Goal: Task Accomplishment & Management: Use online tool/utility

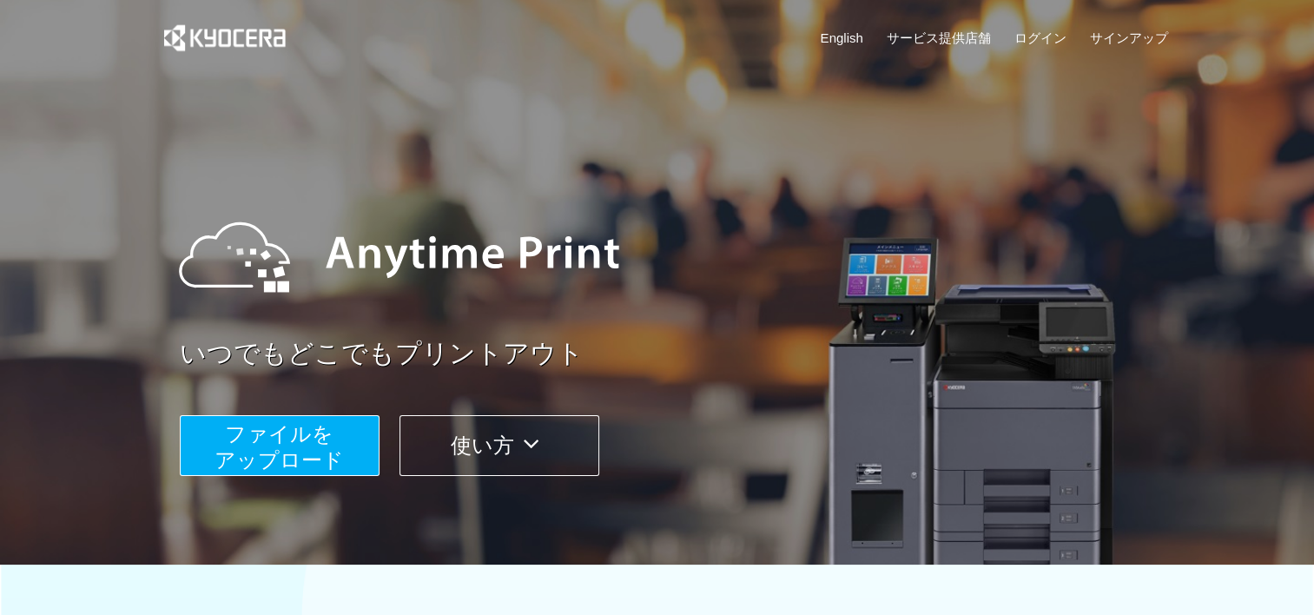
click at [306, 437] on span "ファイルを ​​アップロード" at bounding box center [279, 447] width 129 height 50
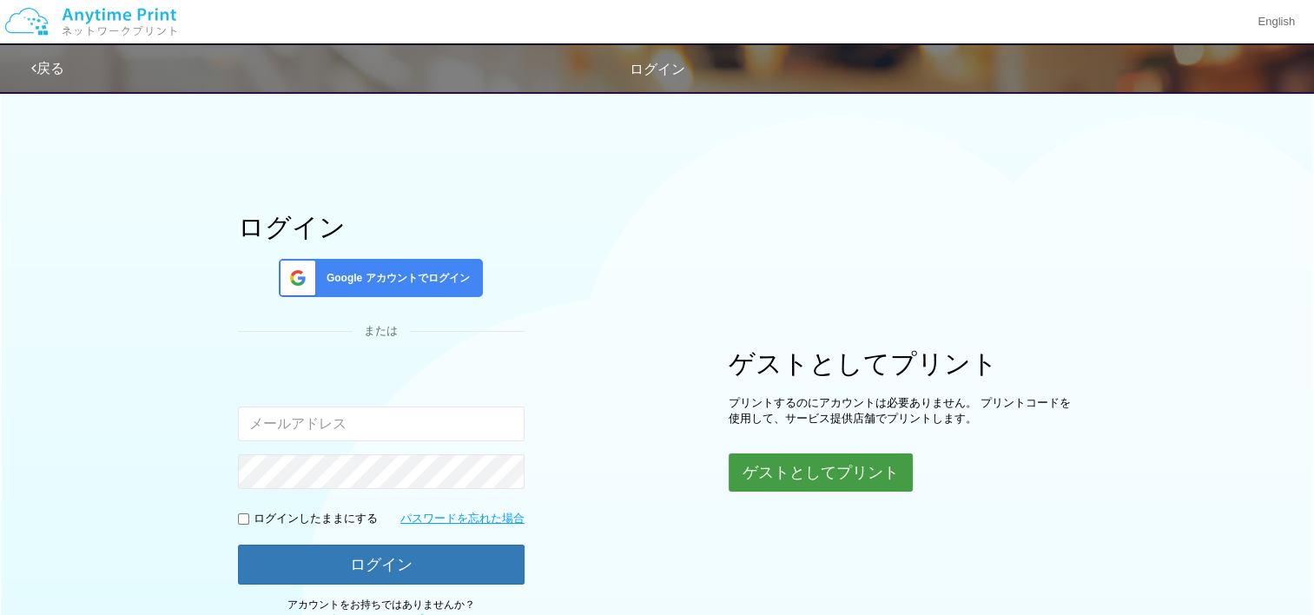
click at [774, 462] on button "ゲストとしてプリント" at bounding box center [821, 472] width 184 height 38
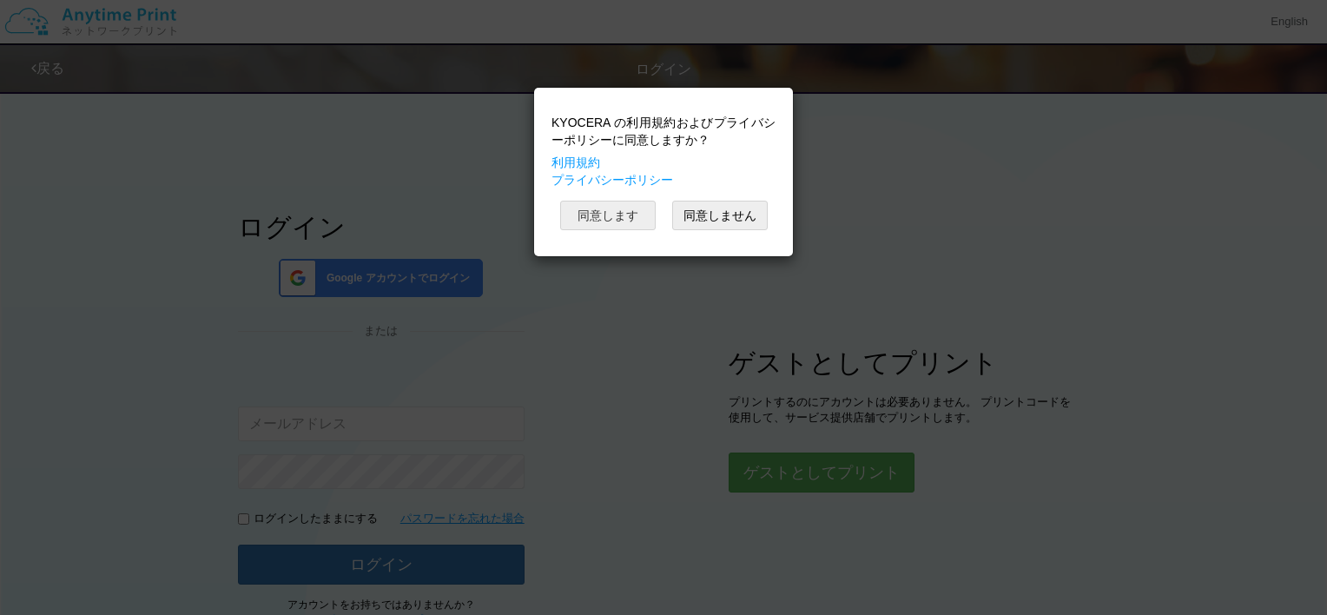
click at [629, 219] on button "同意します" at bounding box center [608, 216] width 96 height 30
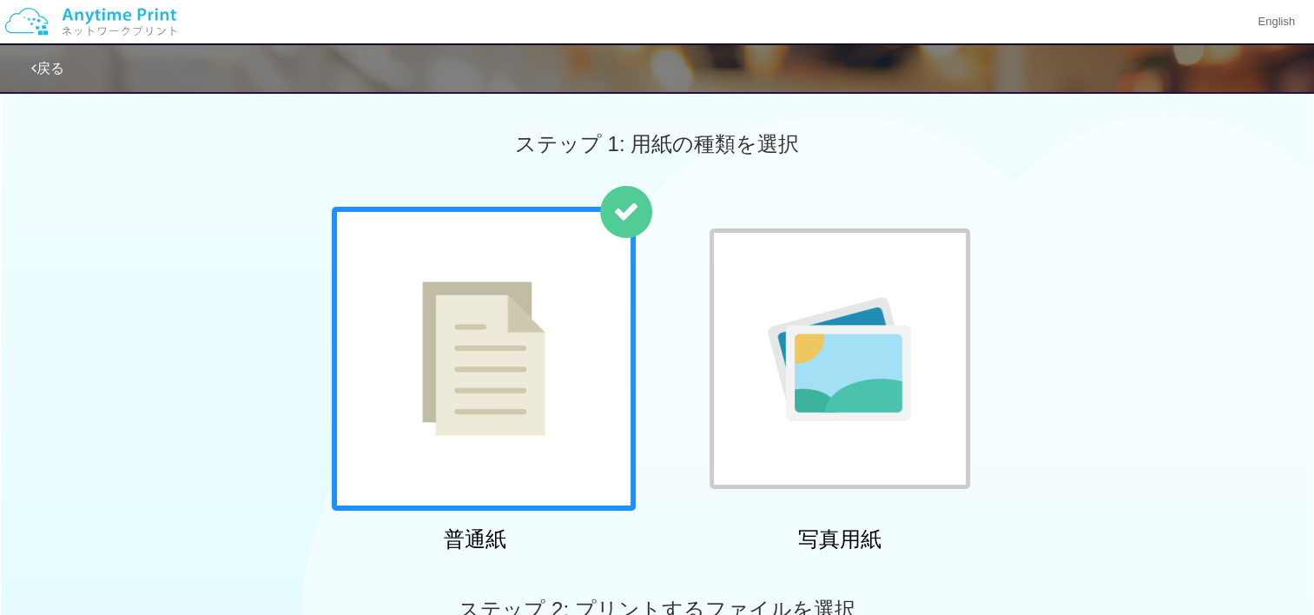
click at [529, 310] on img at bounding box center [483, 358] width 123 height 155
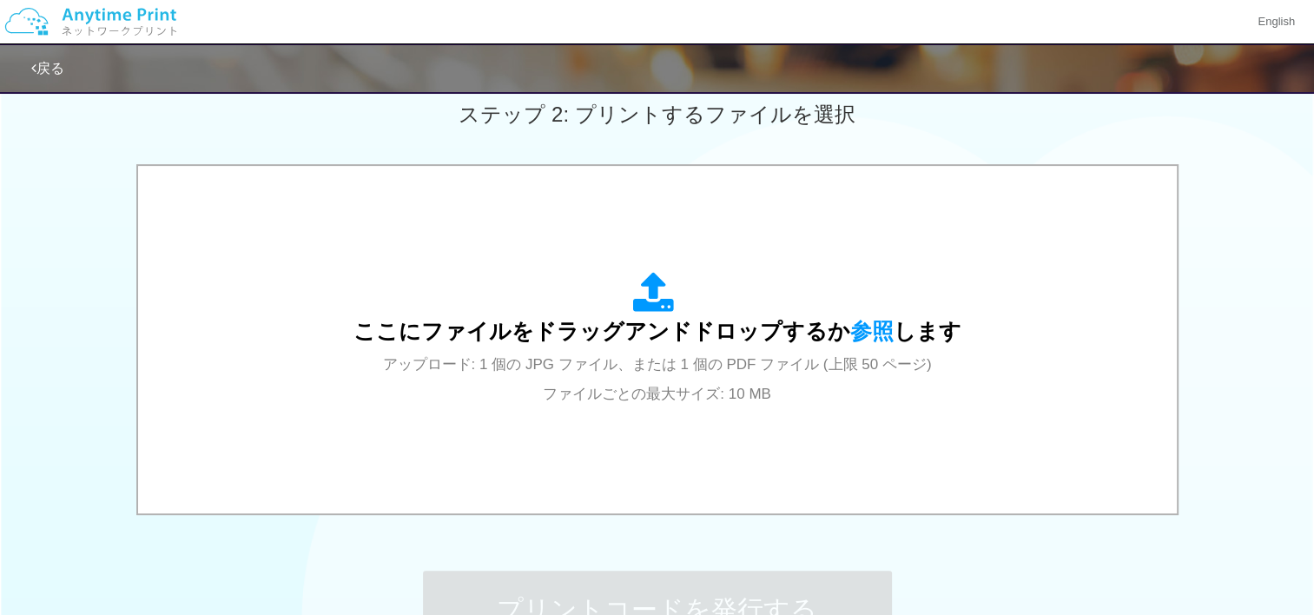
scroll to position [444, 0]
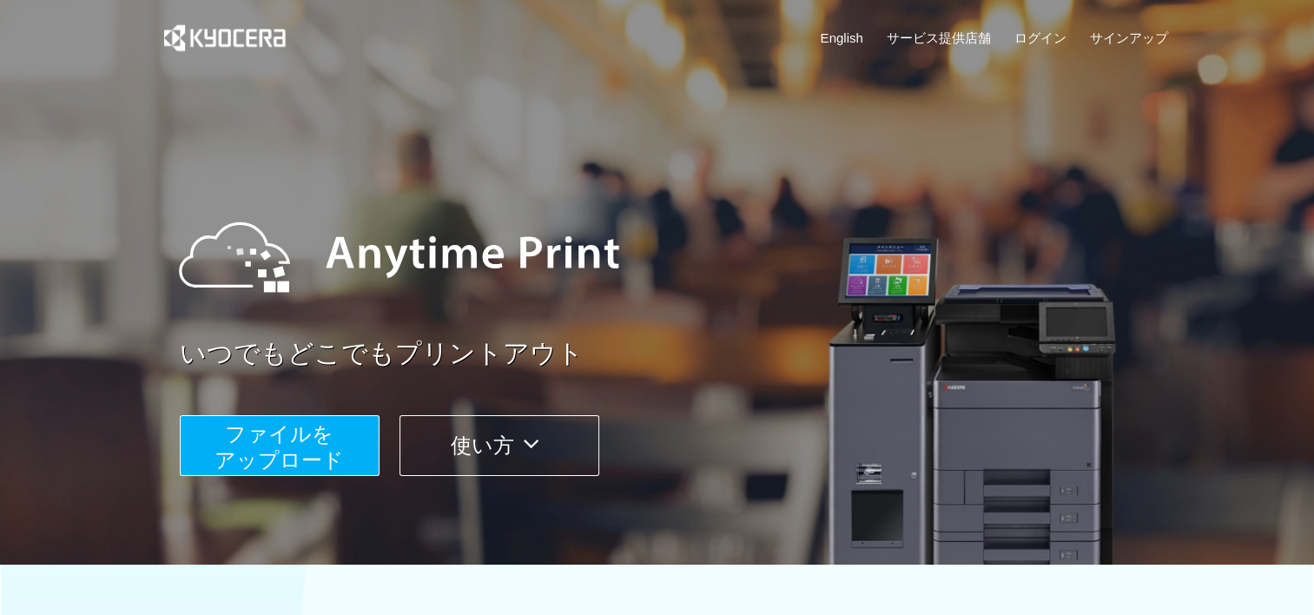
click at [235, 448] on span "ファイルを ​​アップロード" at bounding box center [279, 447] width 129 height 50
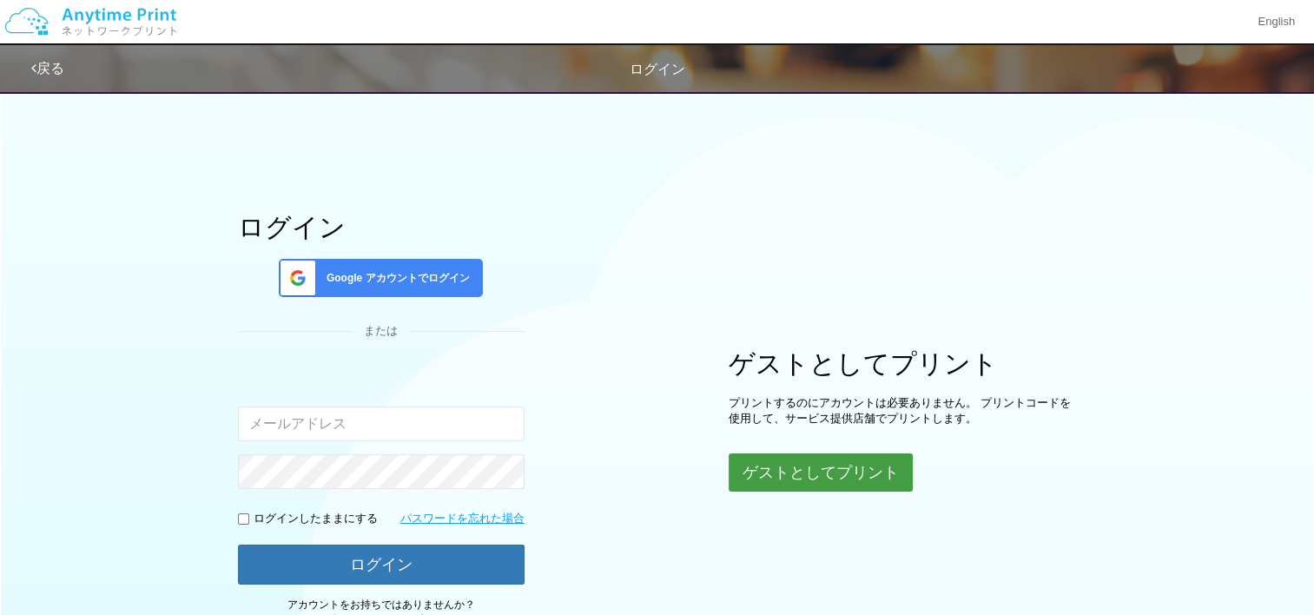
click at [740, 472] on button "ゲストとしてプリント" at bounding box center [821, 472] width 184 height 38
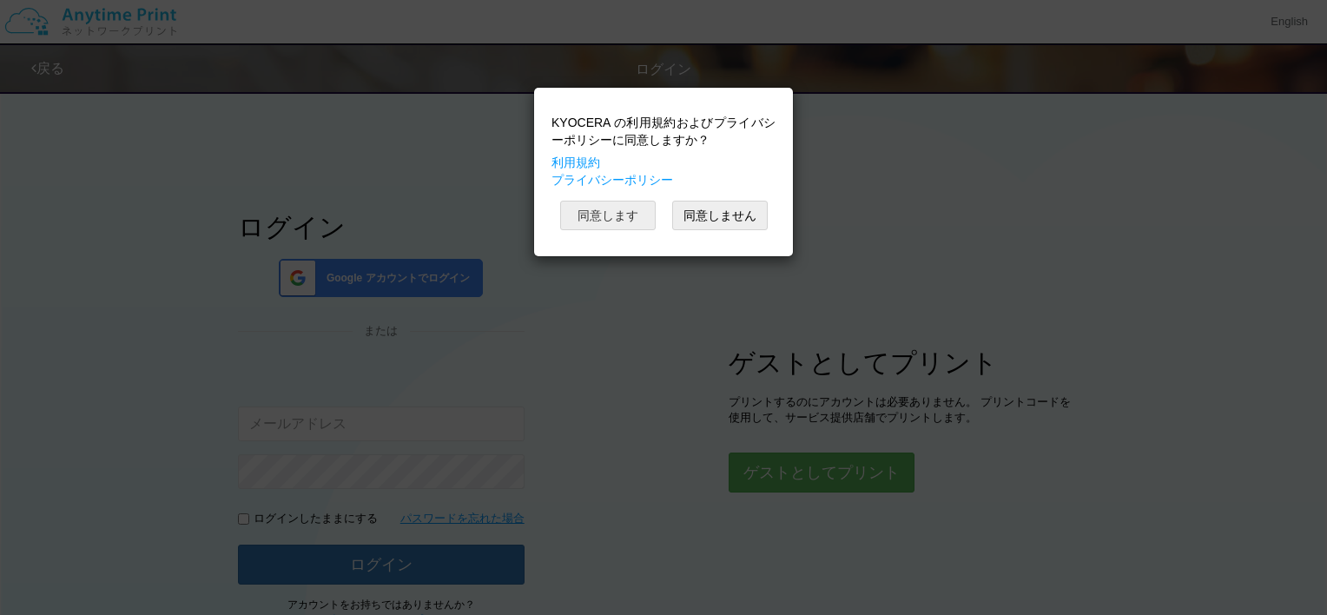
click at [620, 215] on button "同意します" at bounding box center [608, 216] width 96 height 30
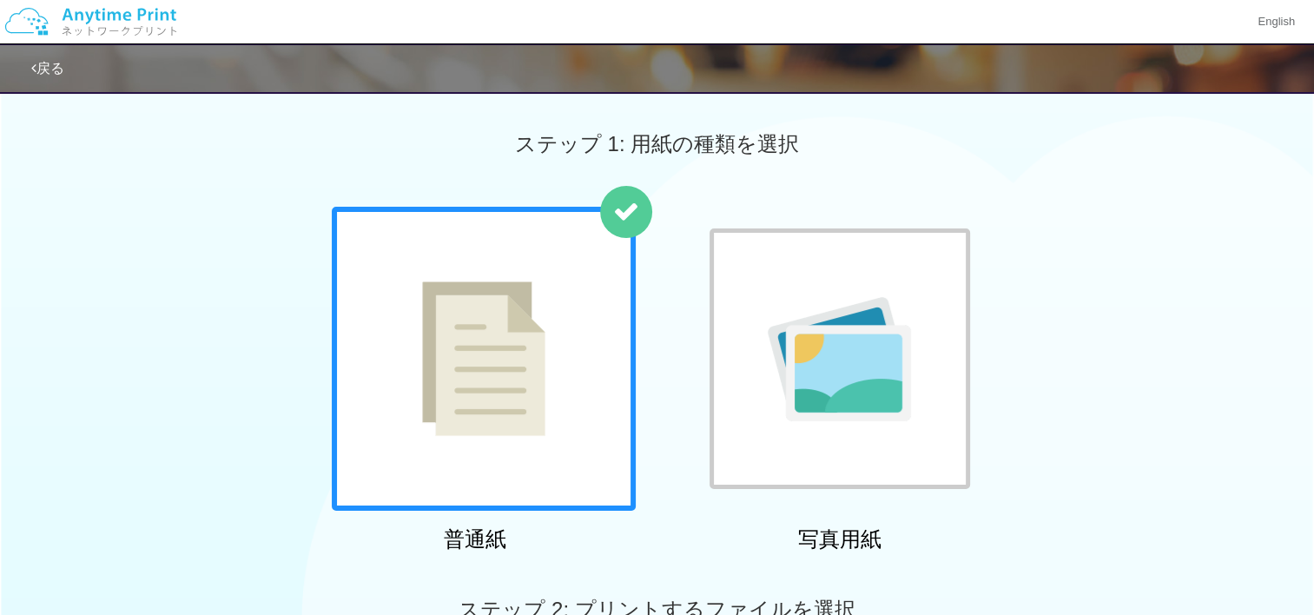
click at [556, 300] on div at bounding box center [484, 359] width 304 height 304
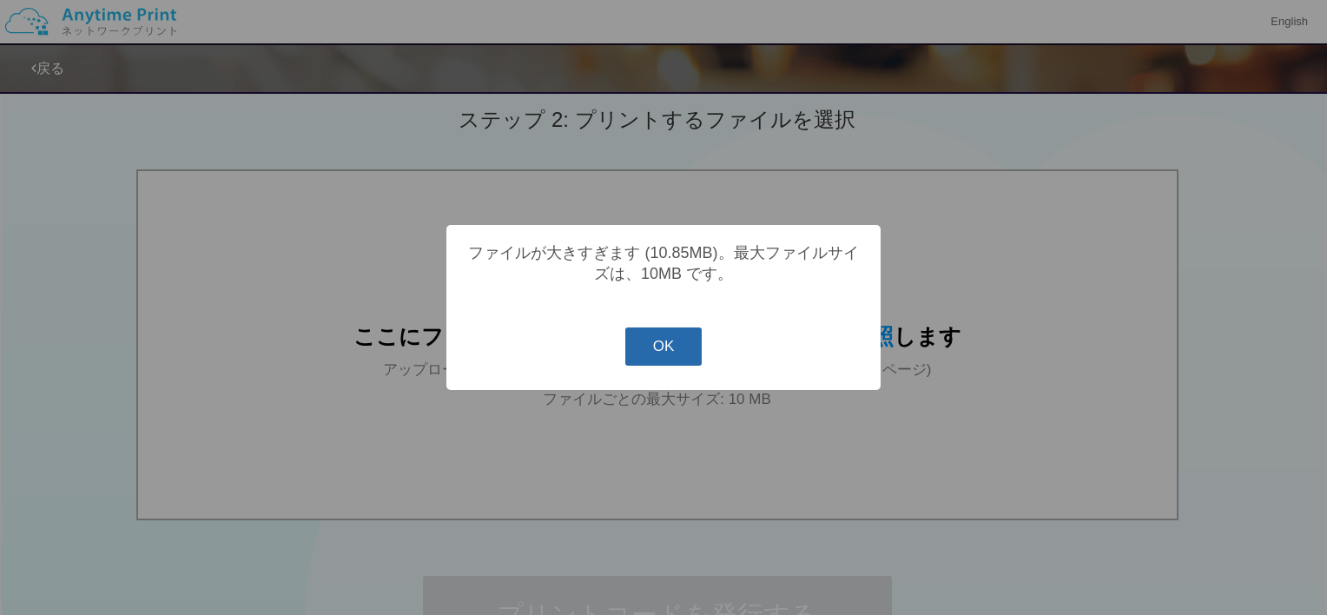
click at [670, 352] on button "OK" at bounding box center [663, 346] width 77 height 38
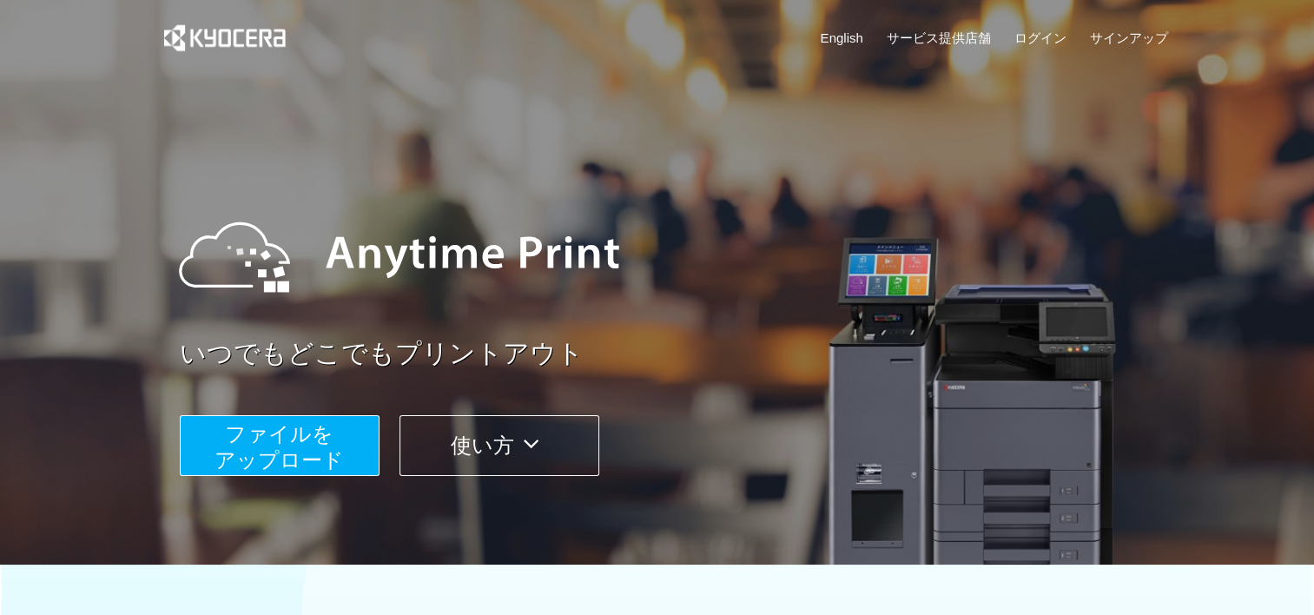
click at [290, 422] on span "ファイルを ​​アップロード" at bounding box center [279, 447] width 129 height 50
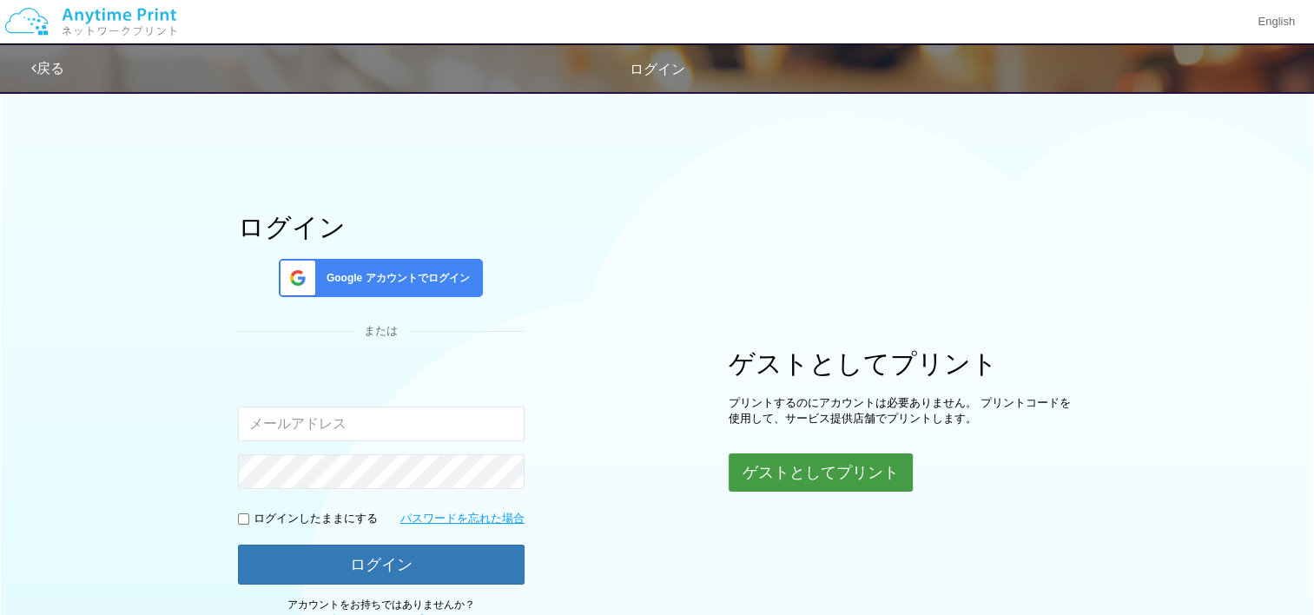
click at [844, 486] on button "ゲストとしてプリント" at bounding box center [821, 472] width 184 height 38
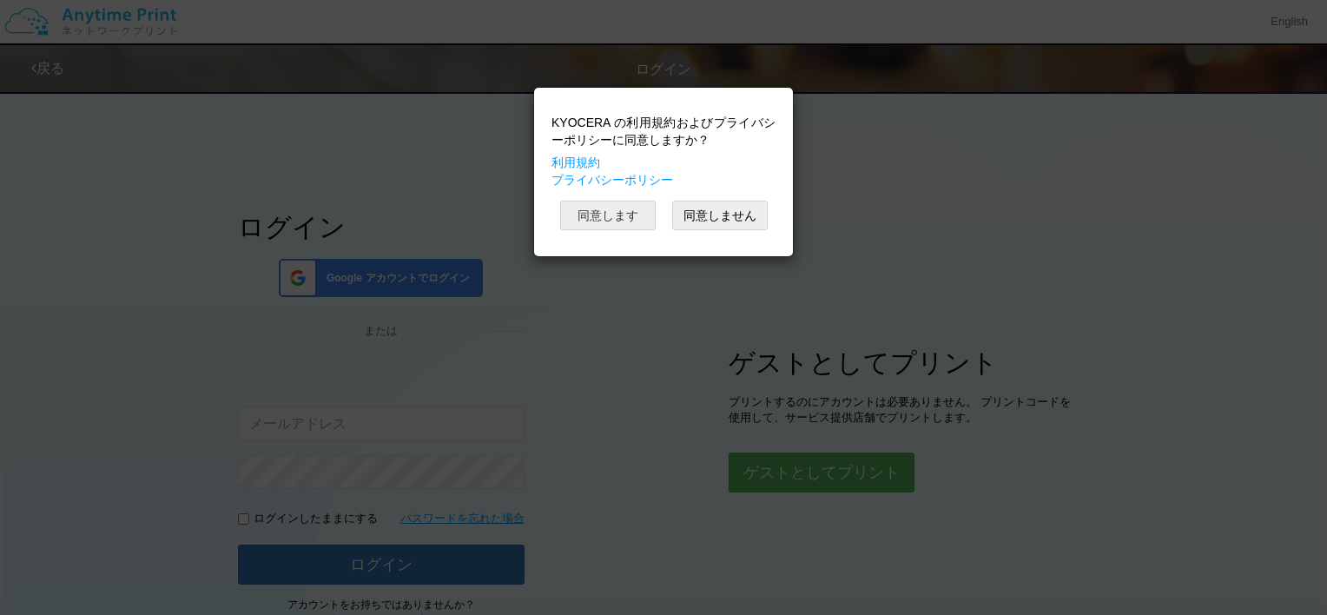
click at [620, 224] on button "同意します" at bounding box center [608, 216] width 96 height 30
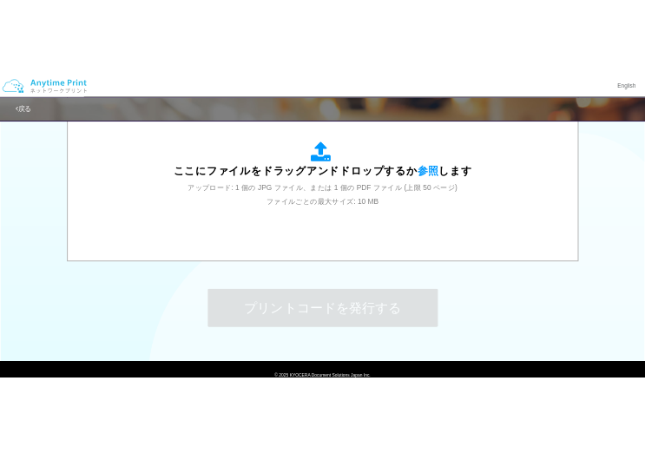
scroll to position [636, 0]
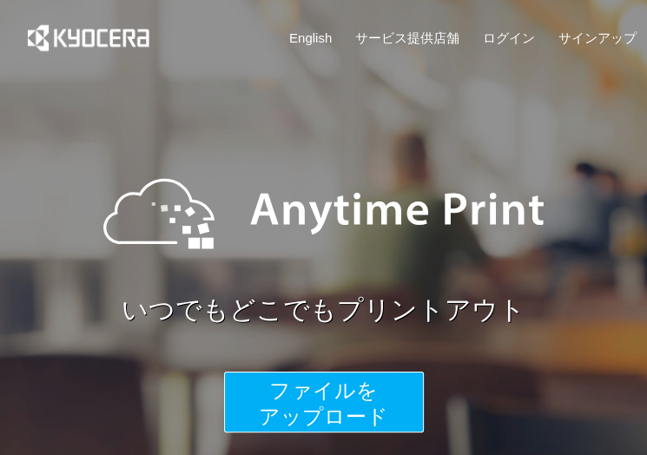
click at [255, 393] on button "ファイルを ​​アップロード" at bounding box center [324, 402] width 200 height 61
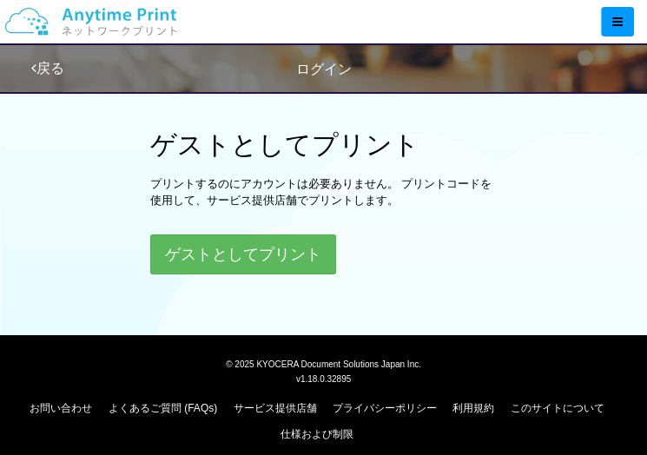
scroll to position [589, 0]
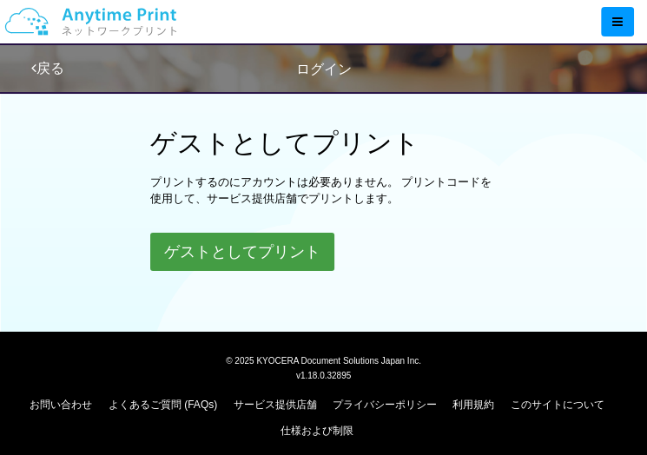
click at [288, 242] on button "ゲストとしてプリント" at bounding box center [242, 252] width 184 height 38
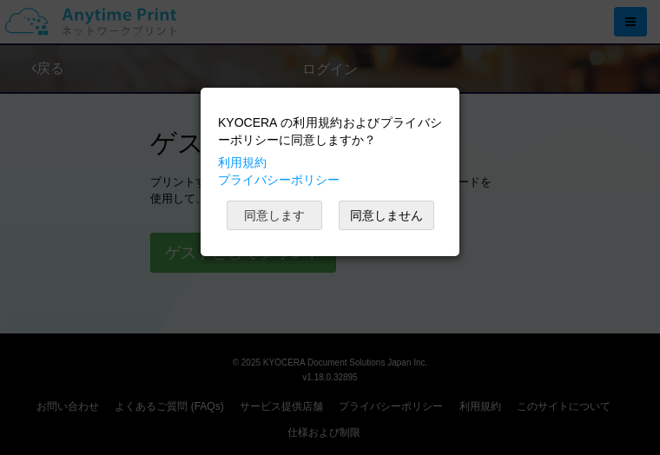
click at [292, 224] on button "同意します" at bounding box center [275, 216] width 96 height 30
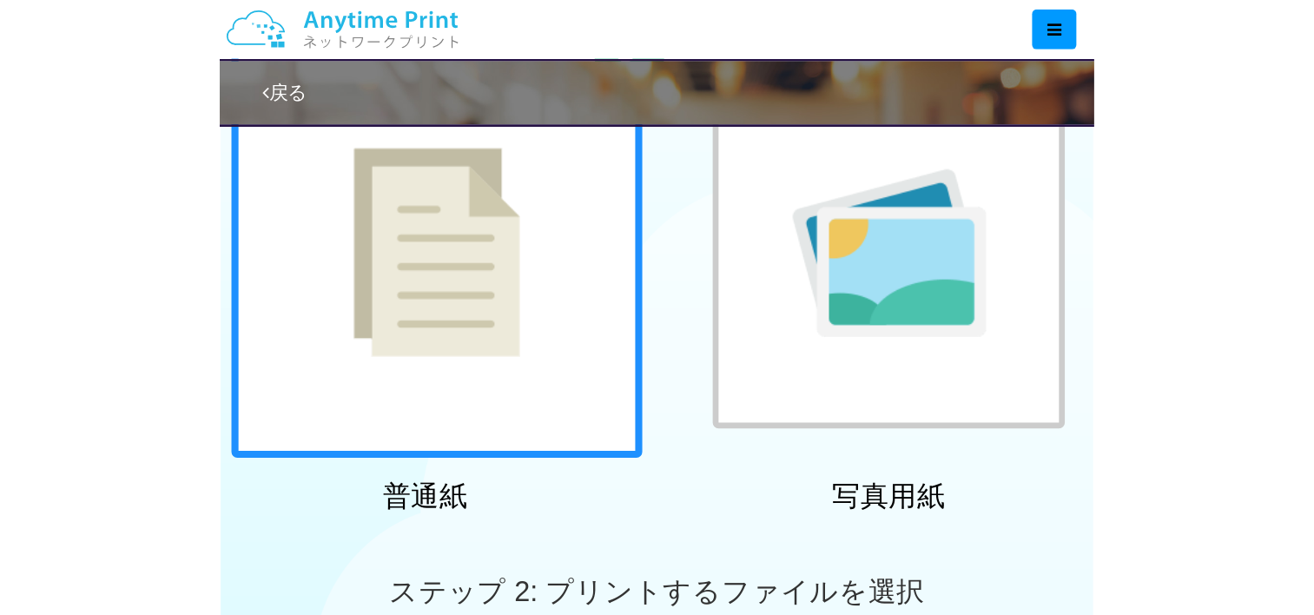
scroll to position [589, 0]
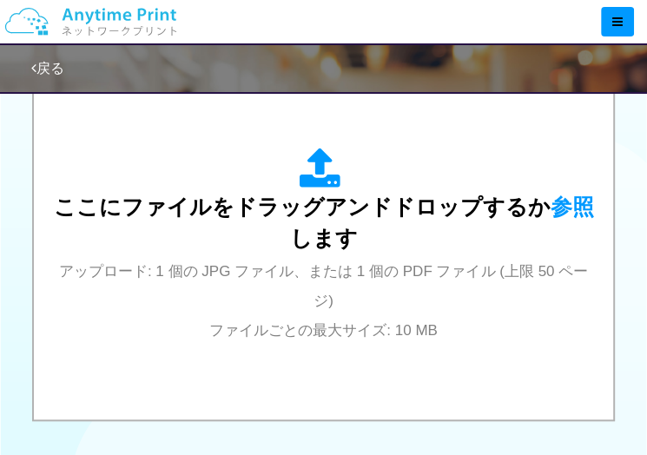
click at [292, 224] on div "ここにファイルをドラッグアンドドロップするか 参照 します アップロード: 1 個の JPG ファイル、または 1 個の PDF ファイル (上限 50 ペー…" at bounding box center [323, 246] width 545 height 196
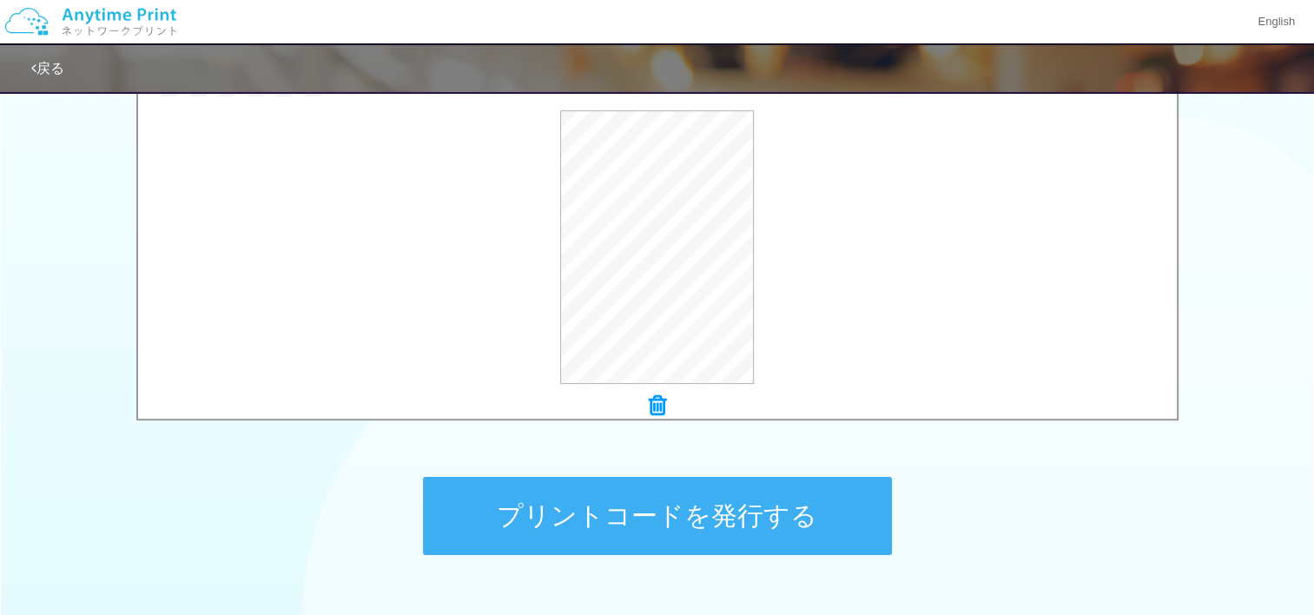
click at [618, 454] on button "プリントコードを発行する" at bounding box center [657, 516] width 469 height 78
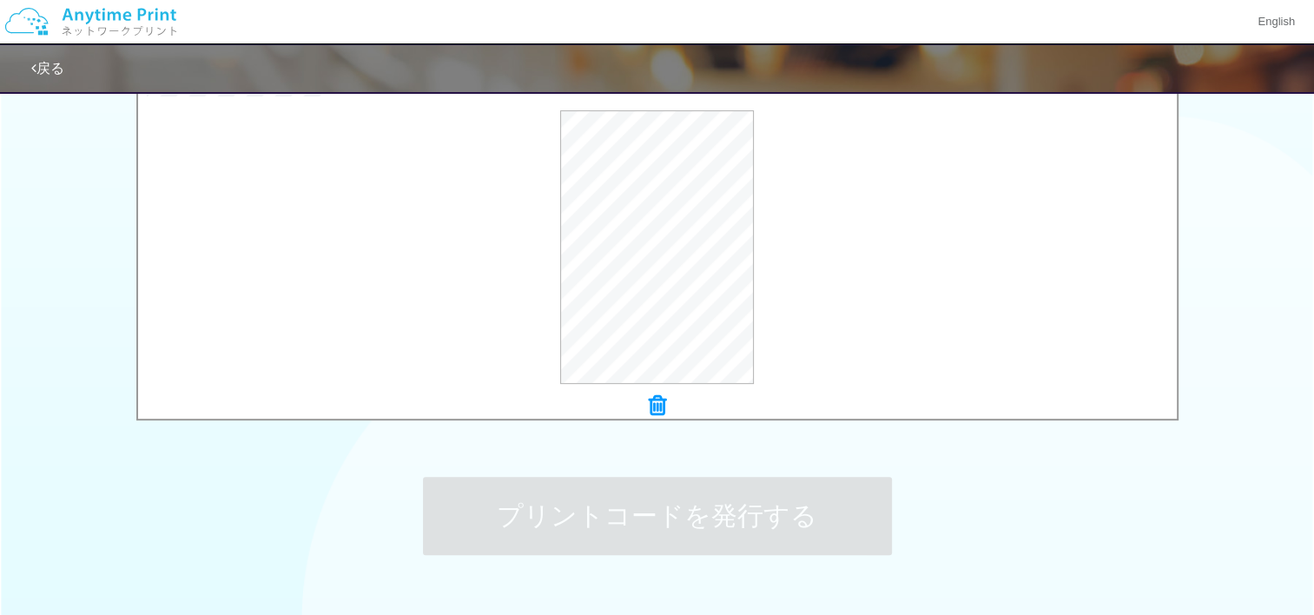
scroll to position [0, 0]
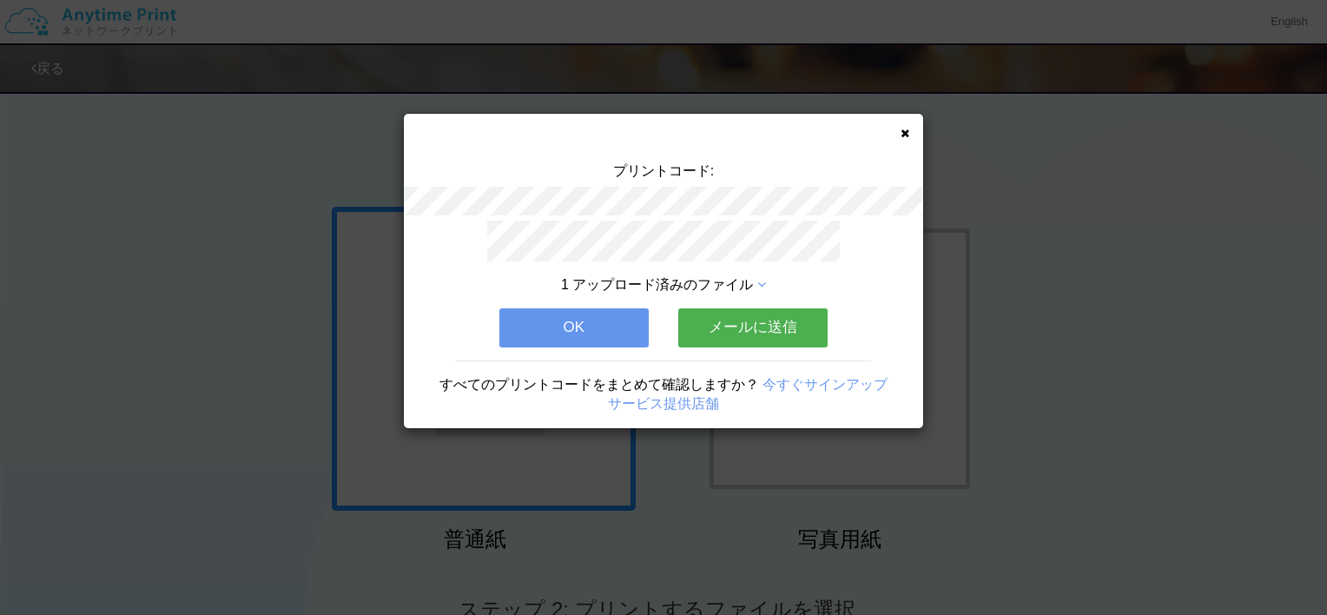
click at [604, 316] on button "OK" at bounding box center [573, 327] width 149 height 38
